Goal: Information Seeking & Learning: Learn about a topic

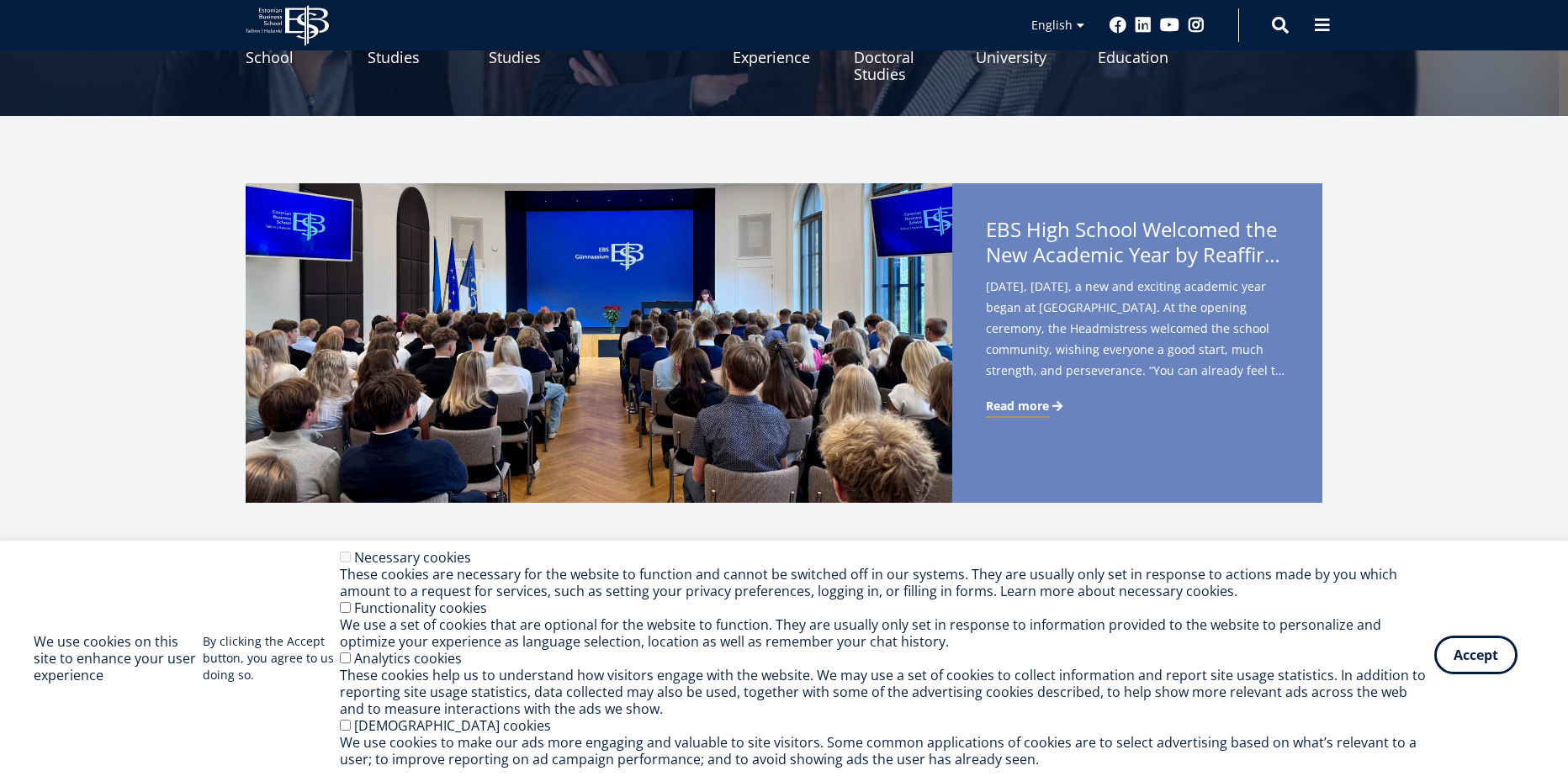
click at [1493, 667] on button "Accept" at bounding box center [1475, 655] width 83 height 39
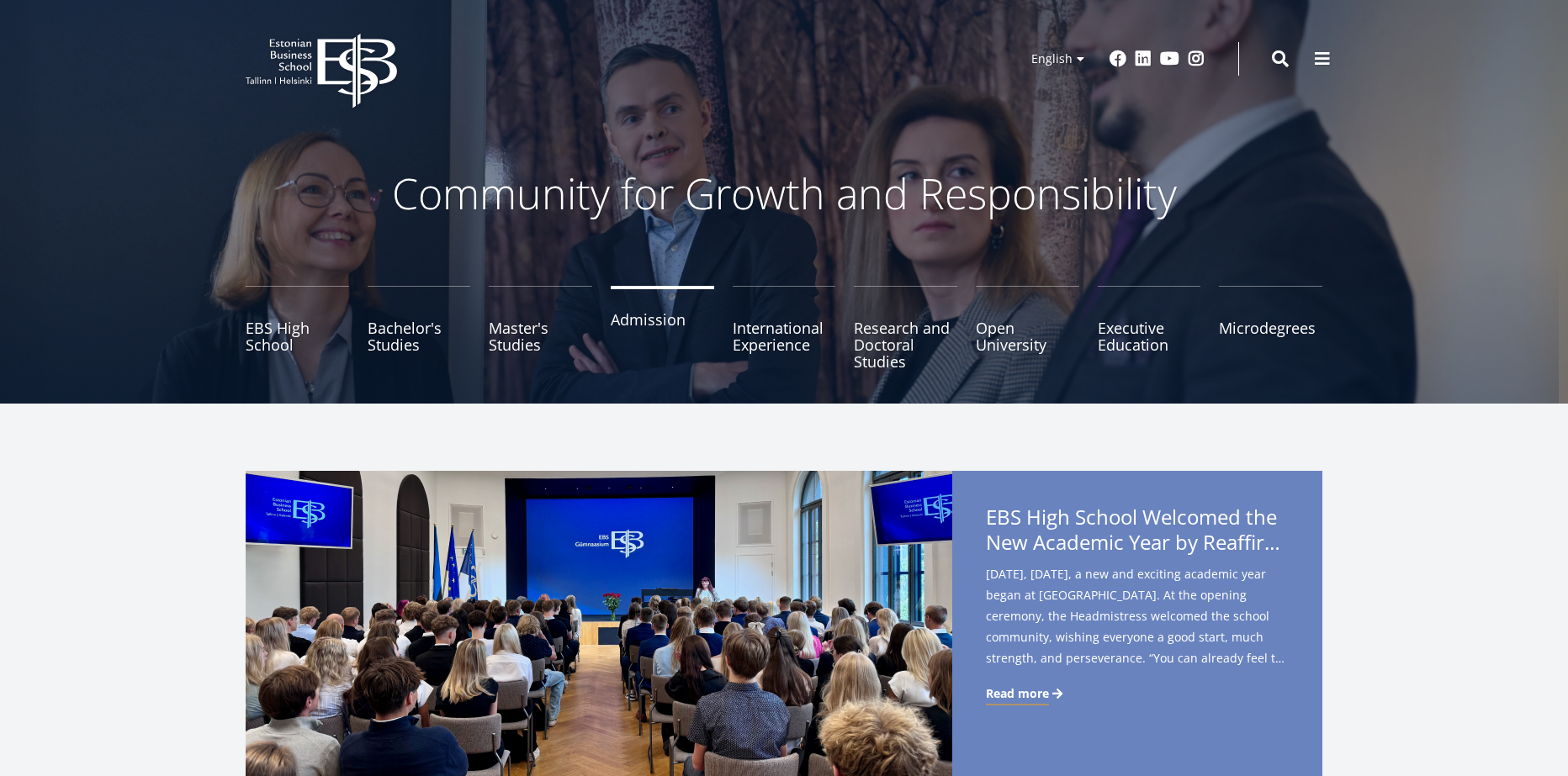
click at [655, 309] on link "Admission" at bounding box center [662, 328] width 103 height 84
click at [413, 327] on link "Bachelor's Studies" at bounding box center [420, 328] width 103 height 84
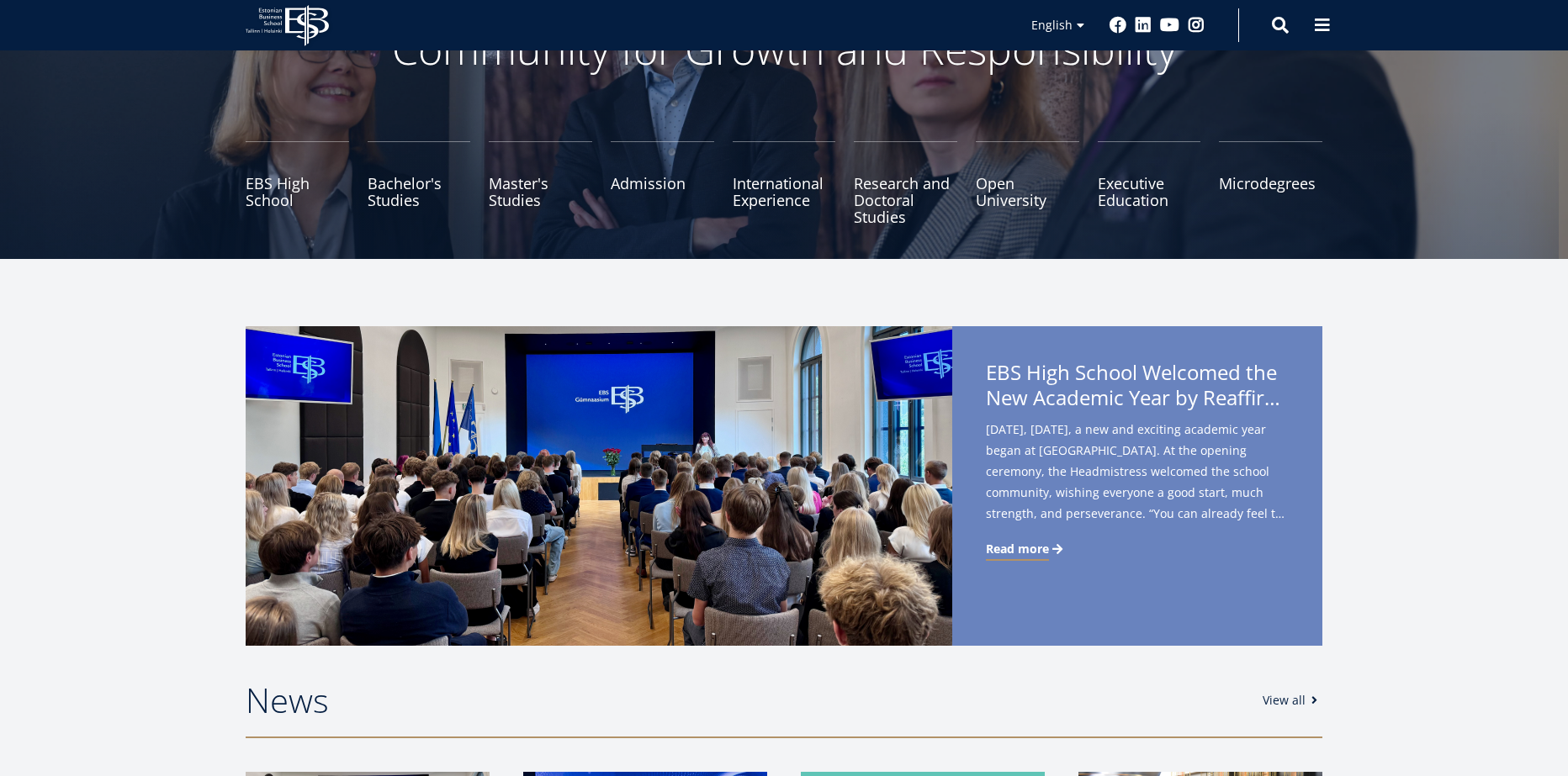
scroll to position [144, 0]
click at [412, 198] on link "Bachelor's Studies" at bounding box center [420, 184] width 103 height 84
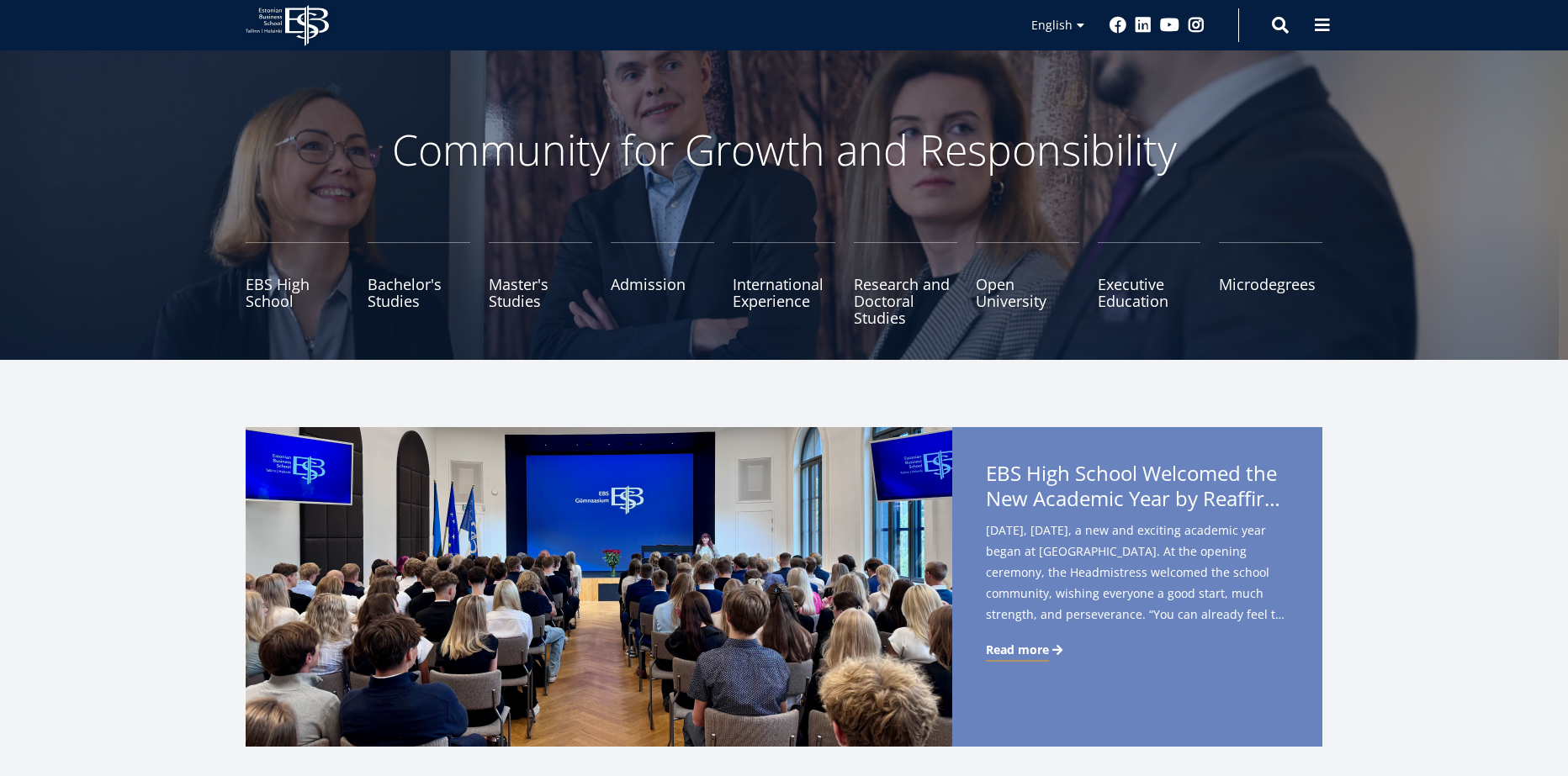
scroll to position [0, 0]
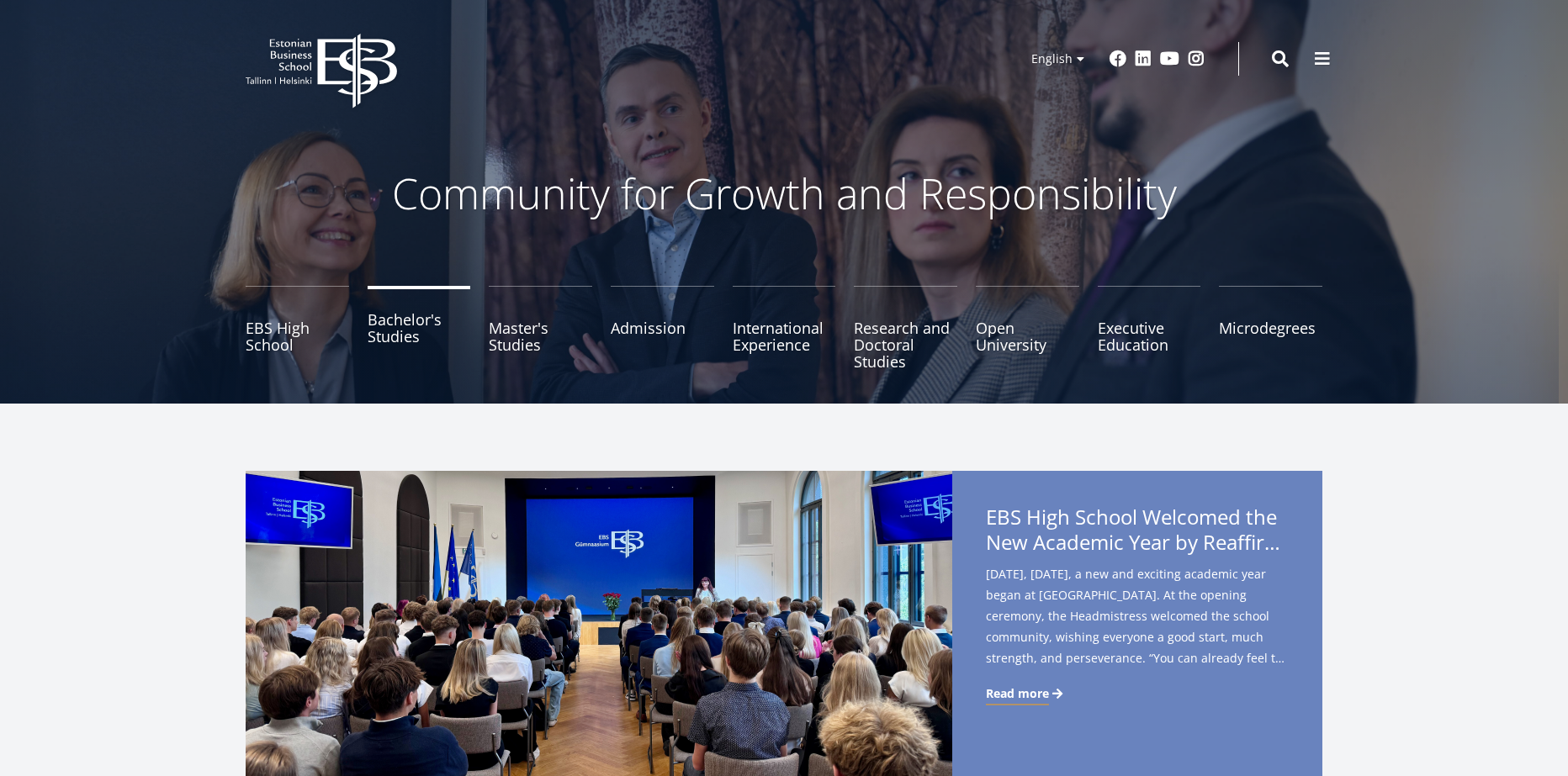
click at [444, 324] on link "Bachelor's Studies" at bounding box center [420, 328] width 103 height 84
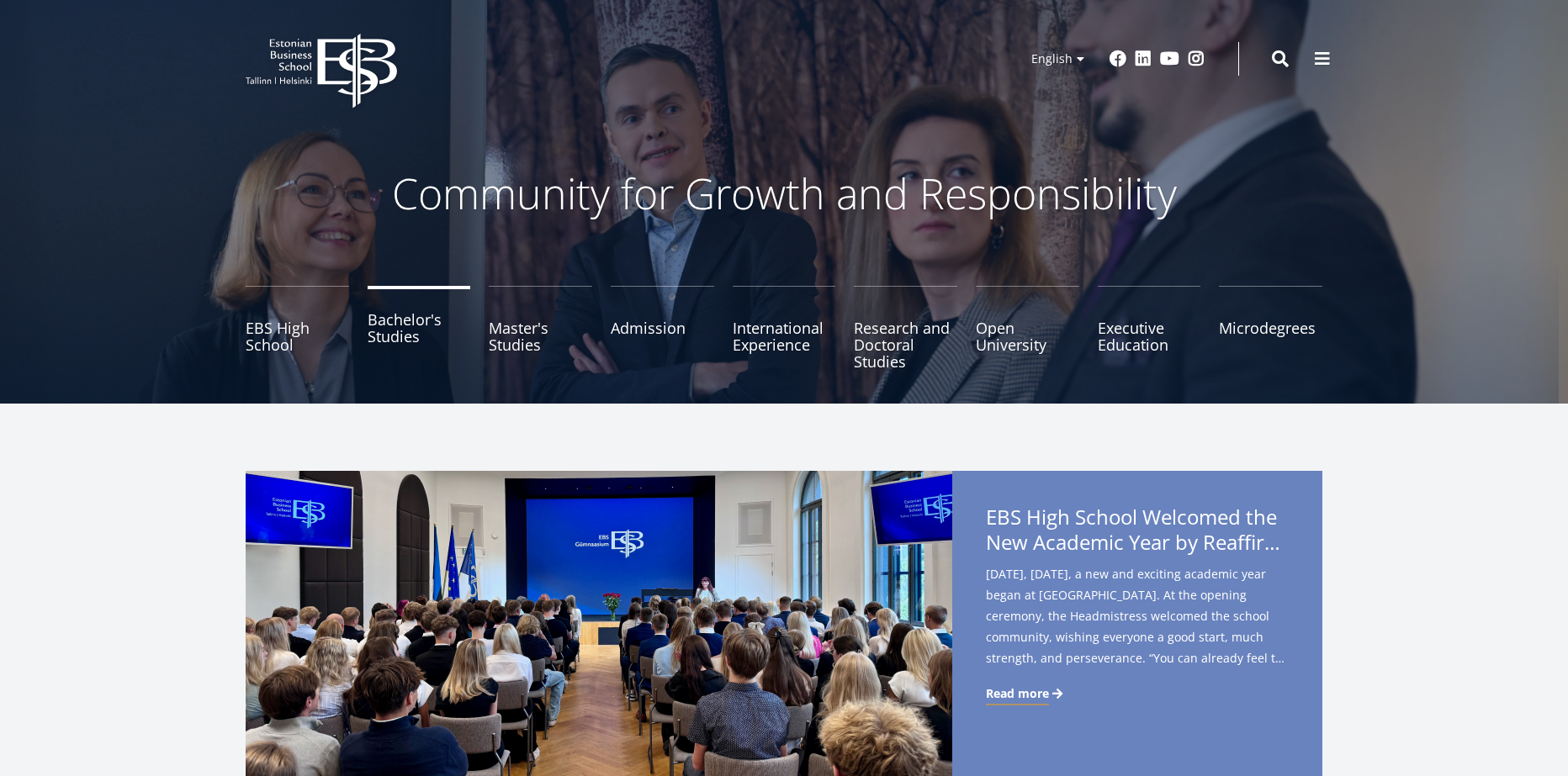
click at [444, 324] on link "Bachelor's Studies" at bounding box center [420, 328] width 103 height 84
drag, startPoint x: 444, startPoint y: 324, endPoint x: 788, endPoint y: -22, distance: 487.9
